Goal: Information Seeking & Learning: Check status

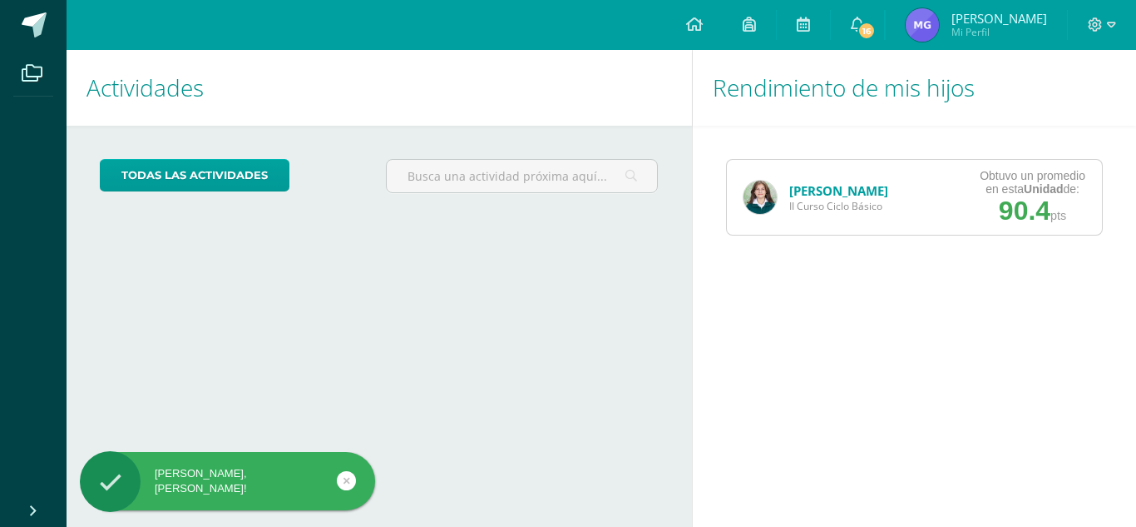
click at [857, 188] on link "[PERSON_NAME]" at bounding box center [838, 190] width 99 height 17
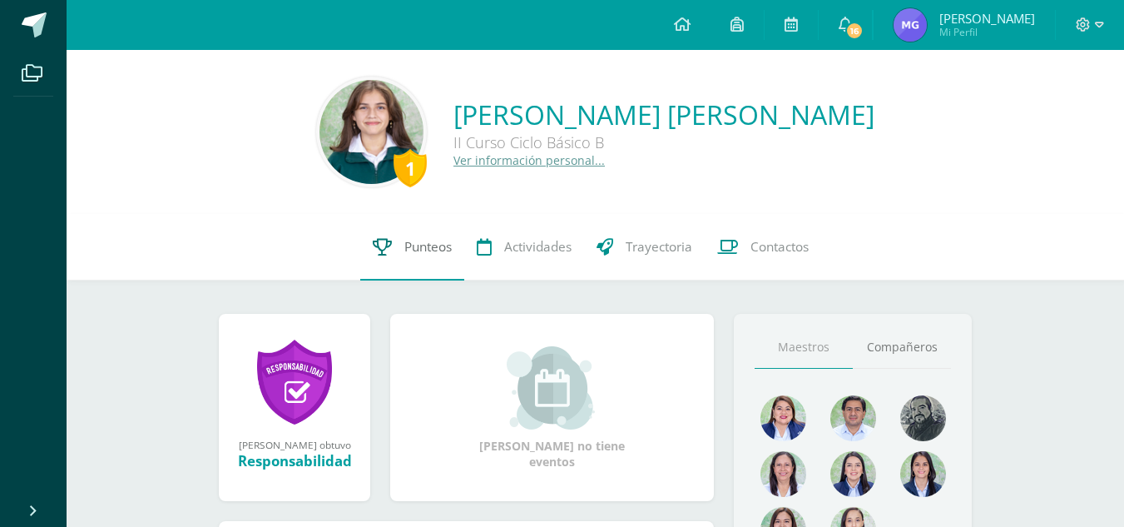
click at [379, 262] on link "Punteos" at bounding box center [412, 247] width 104 height 67
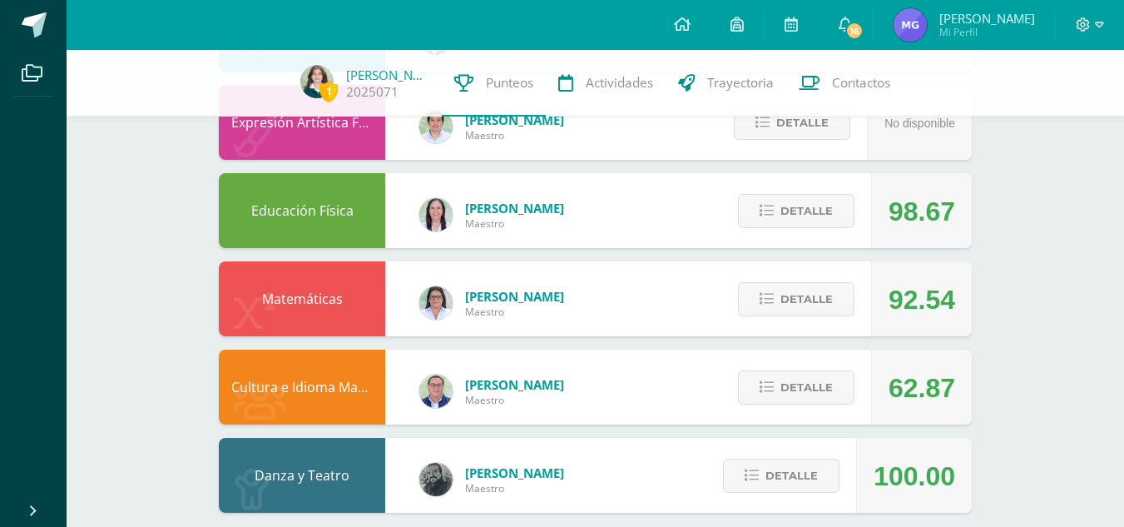
scroll to position [1057, 0]
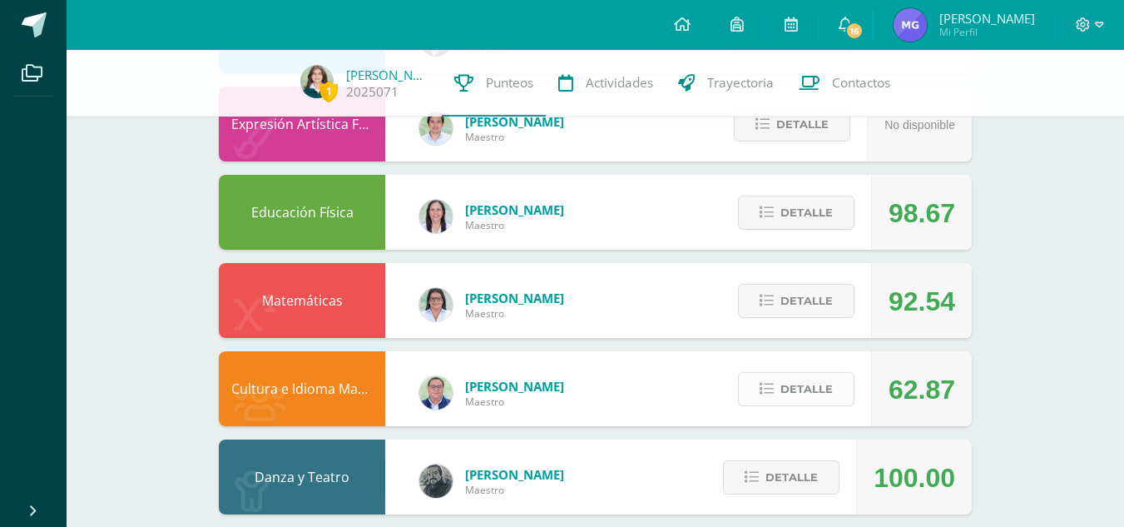
click at [763, 387] on icon at bounding box center [766, 389] width 14 height 14
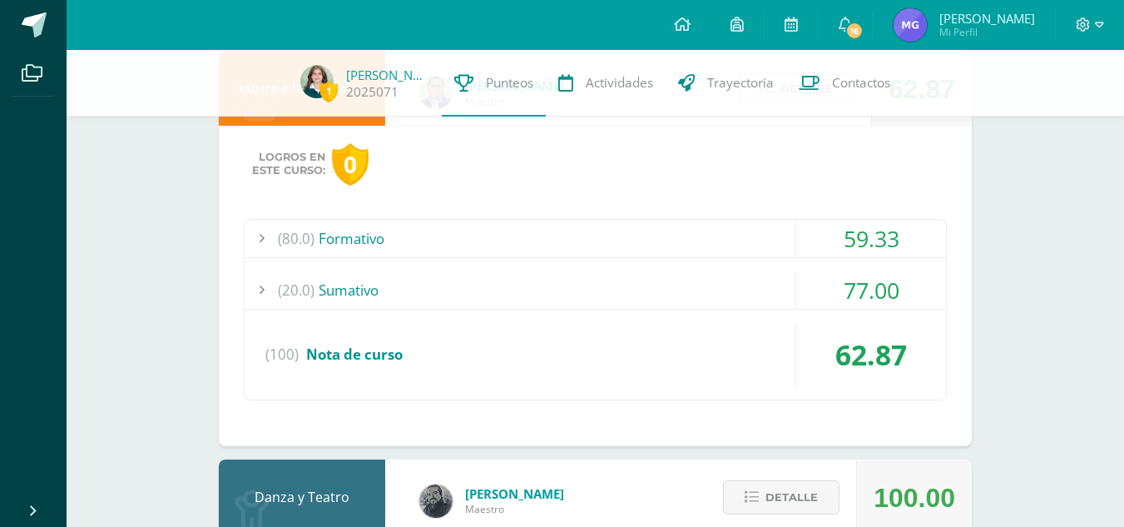
scroll to position [1355, 0]
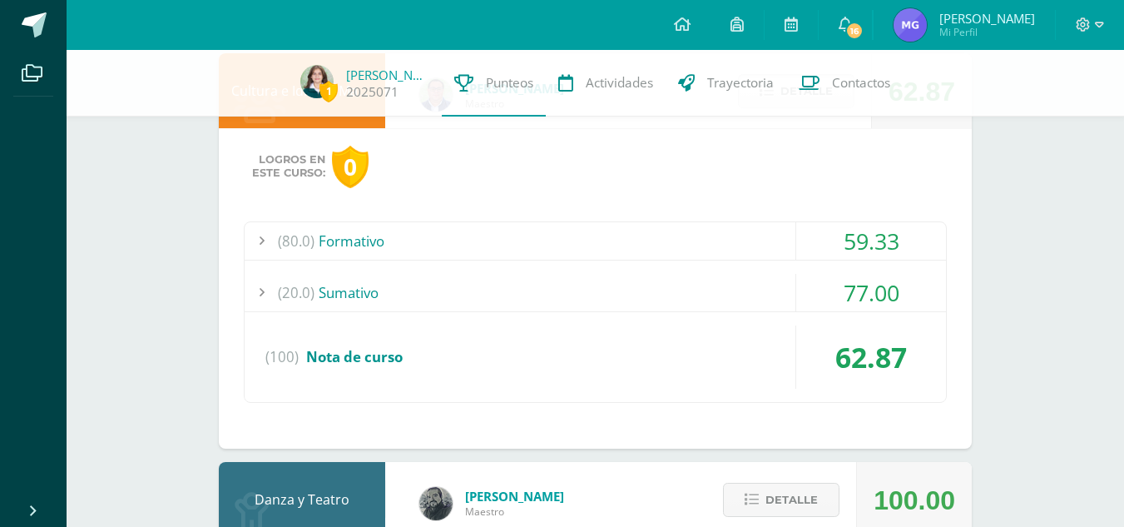
click at [578, 229] on div "(80.0) Formativo" at bounding box center [595, 240] width 701 height 37
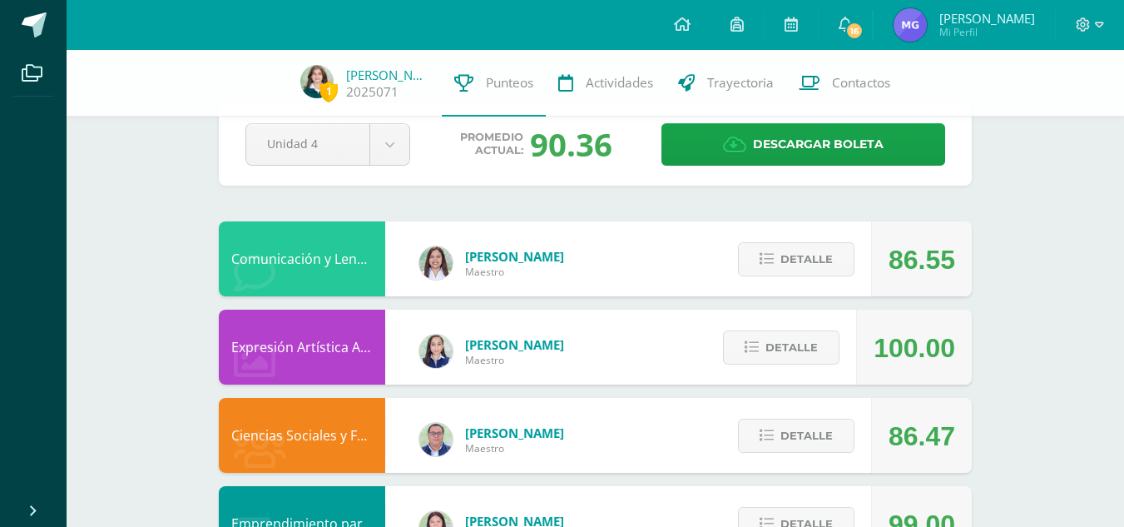
scroll to position [0, 0]
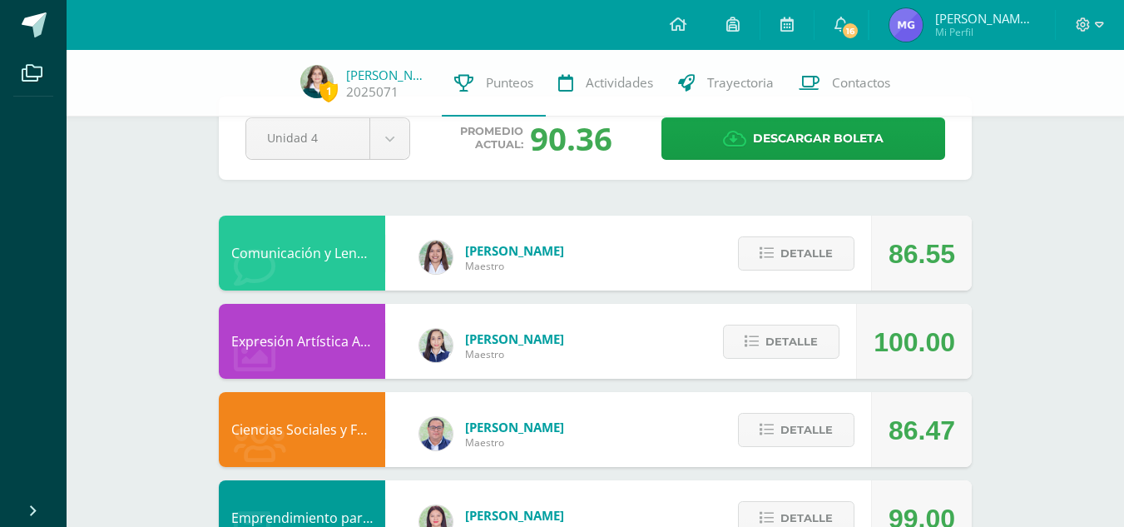
scroll to position [47, 0]
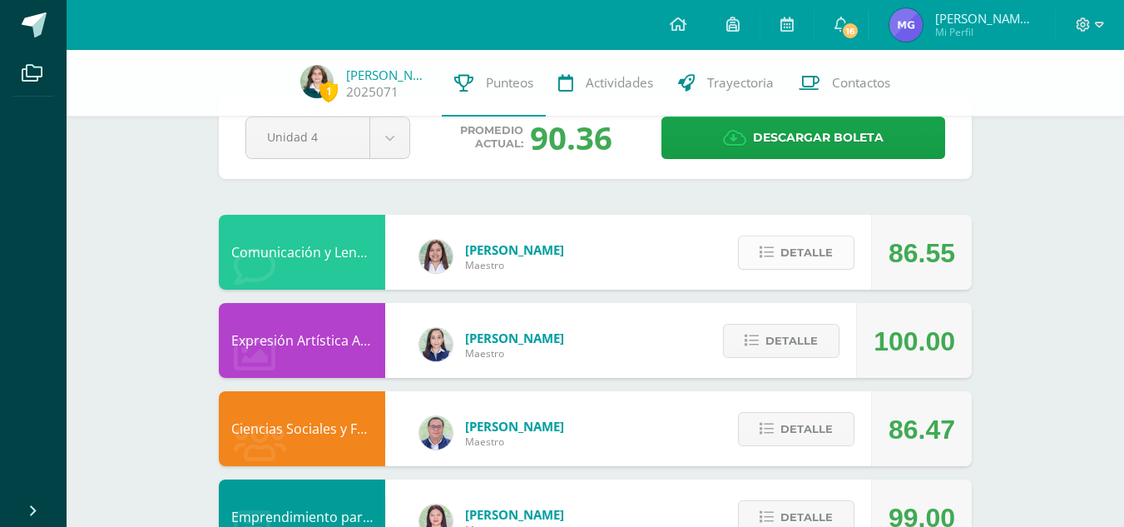
click at [818, 248] on span "Detalle" at bounding box center [806, 252] width 52 height 31
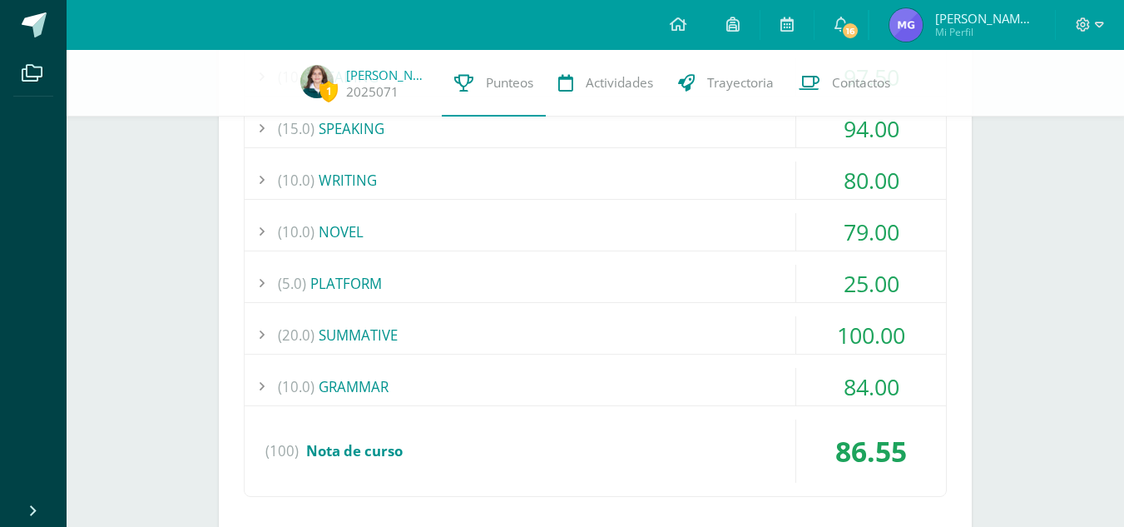
scroll to position [477, 0]
click at [696, 280] on div "(5.0) PLATFORM" at bounding box center [595, 282] width 701 height 37
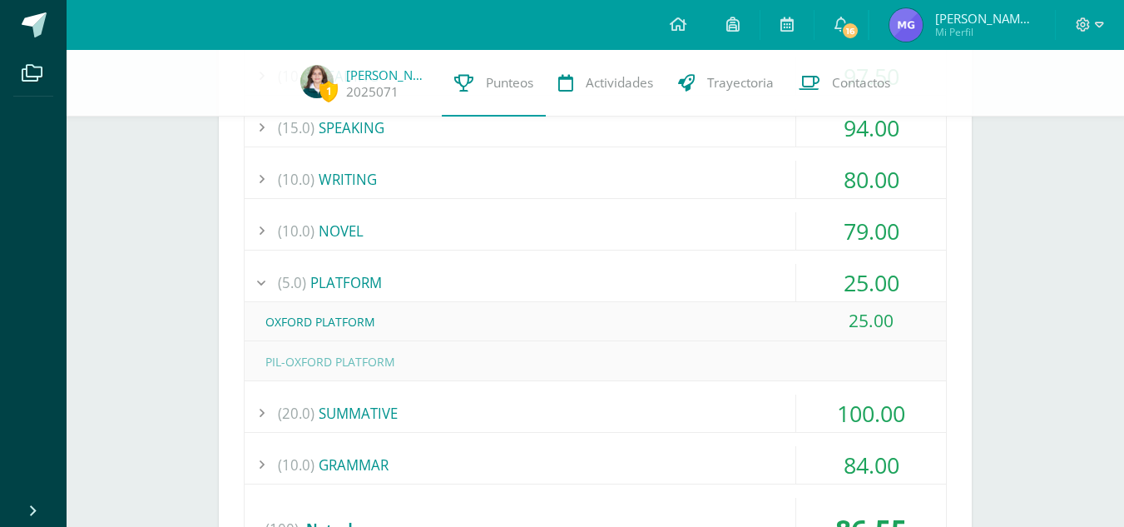
click at [616, 319] on div "OXFORD PLATFORM" at bounding box center [595, 321] width 701 height 37
click at [447, 283] on div "(5.0) PLATFORM" at bounding box center [595, 282] width 701 height 37
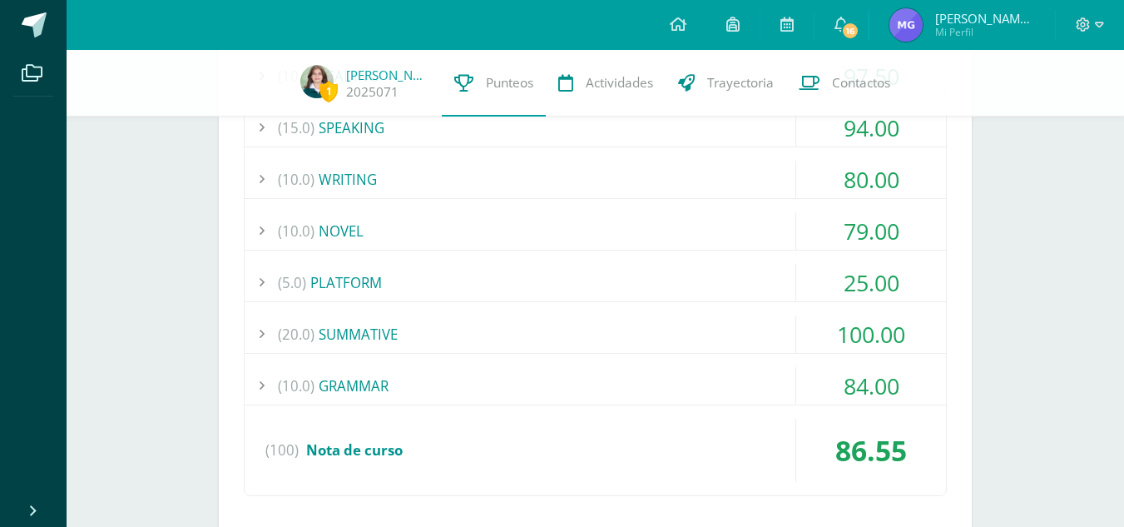
click at [447, 283] on div "(5.0) PLATFORM" at bounding box center [595, 282] width 701 height 37
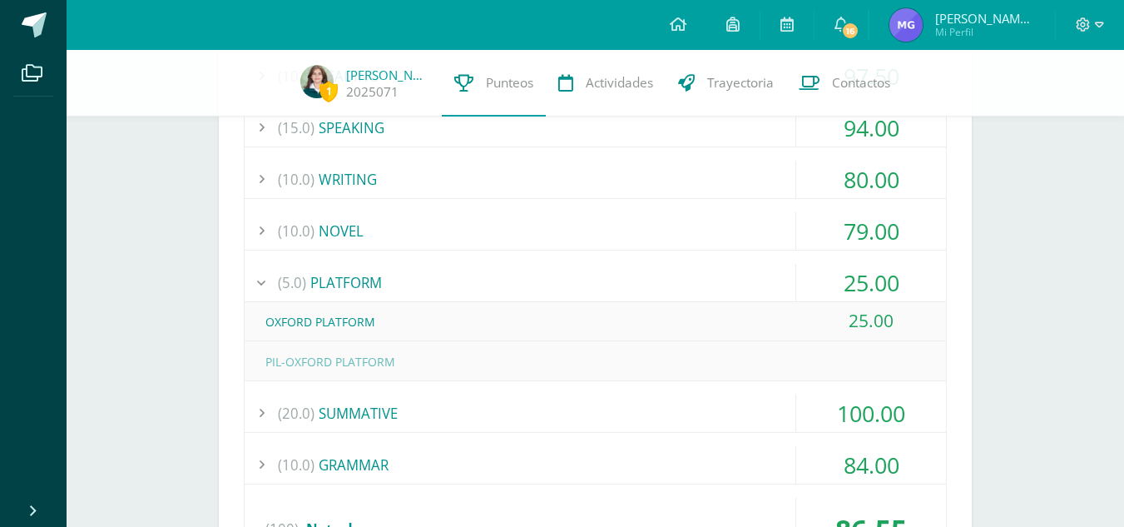
click at [336, 284] on div "(5.0) PLATFORM" at bounding box center [595, 282] width 701 height 37
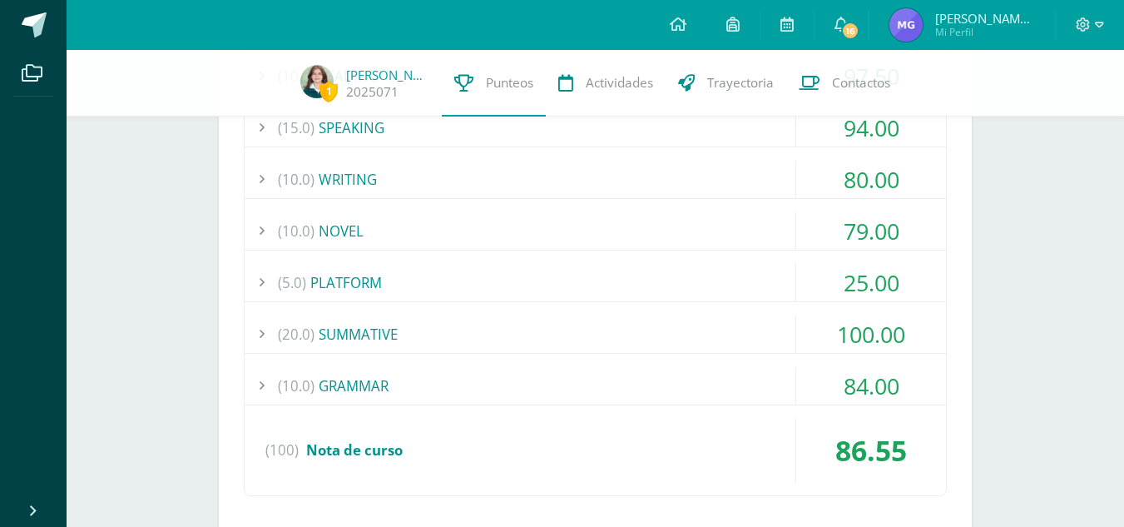
click at [336, 284] on div "(5.0) PLATFORM" at bounding box center [595, 282] width 701 height 37
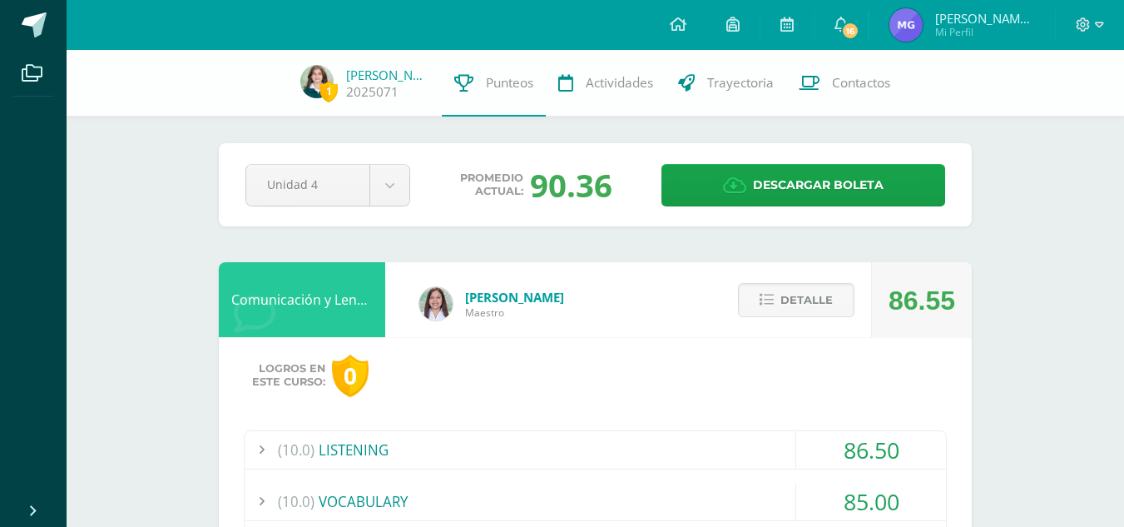
scroll to position [55, 0]
